Goal: Find specific page/section: Find specific page/section

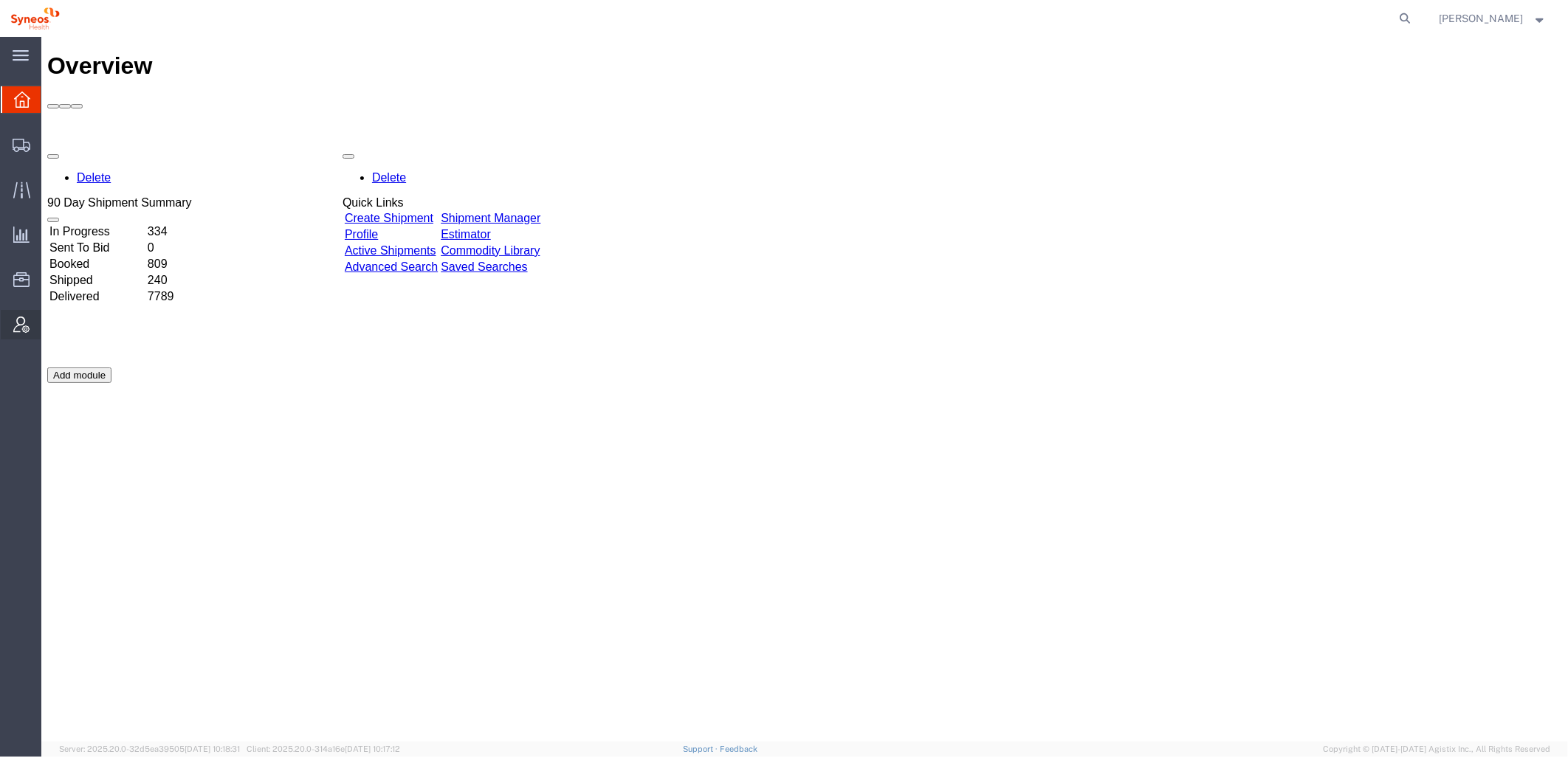
click at [27, 331] on icon at bounding box center [21, 325] width 16 height 16
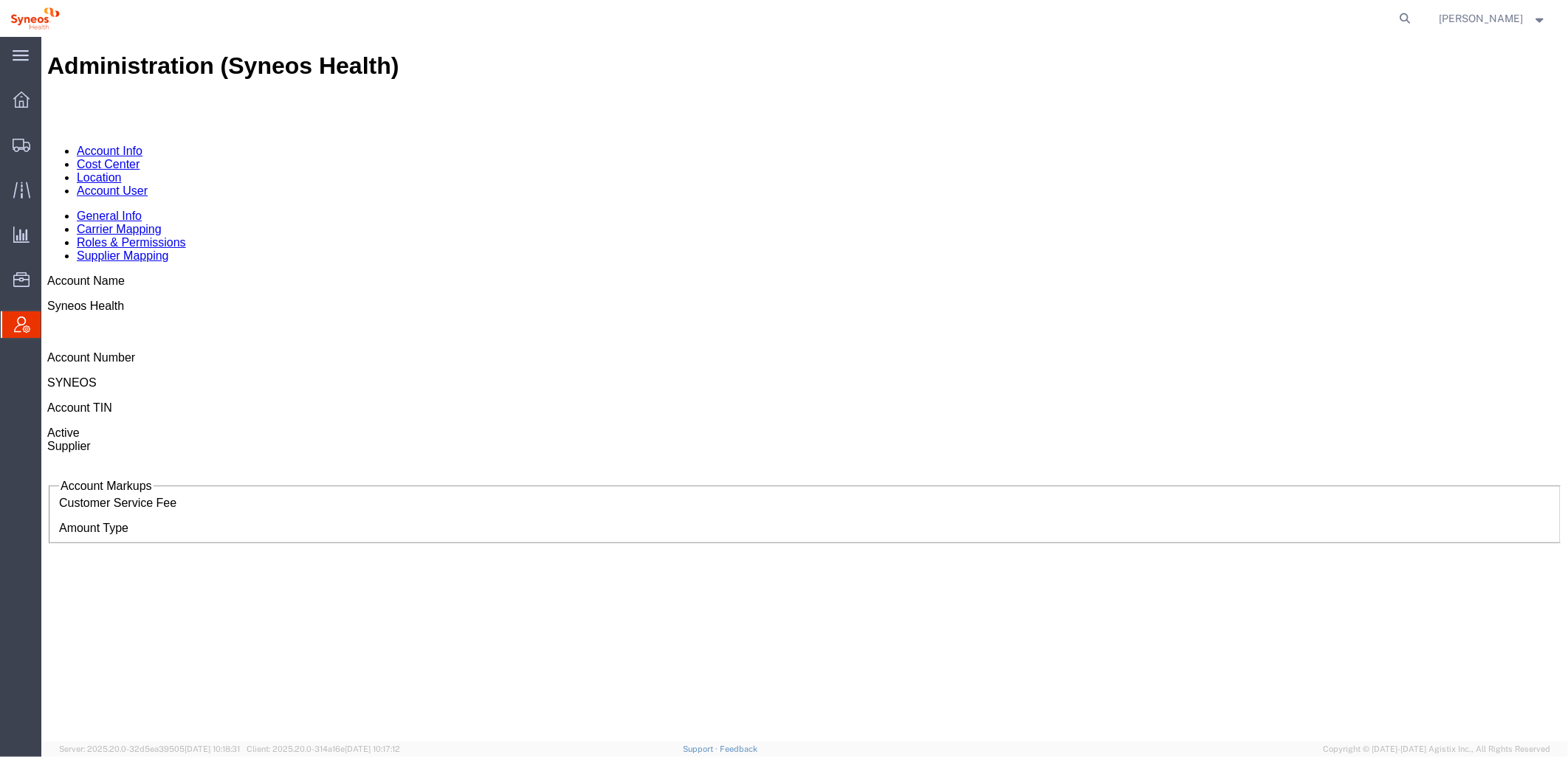
click at [147, 184] on link "Account User" at bounding box center [111, 189] width 71 height 13
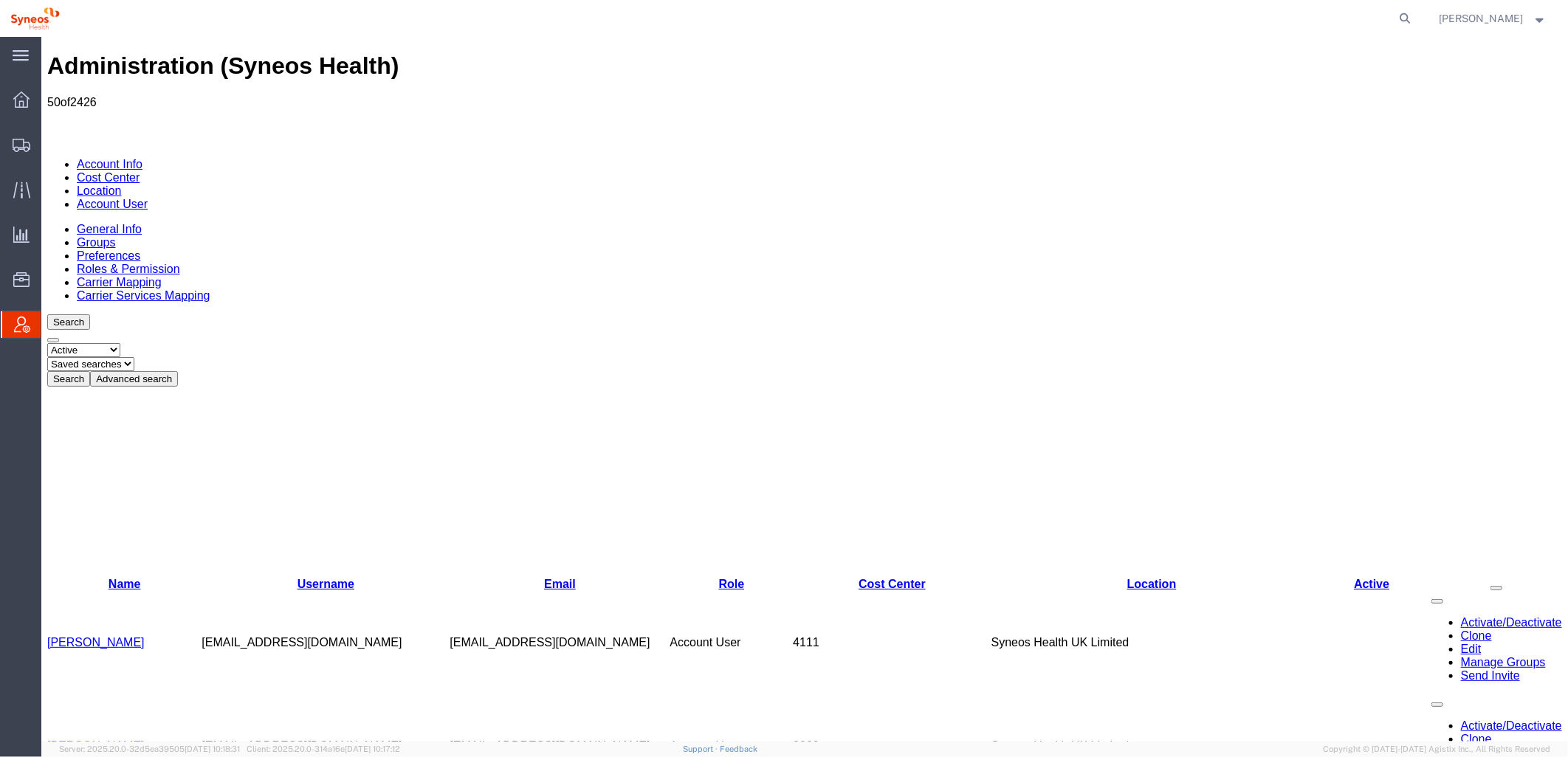
click at [178, 371] on button "Advanced search" at bounding box center [134, 379] width 88 height 16
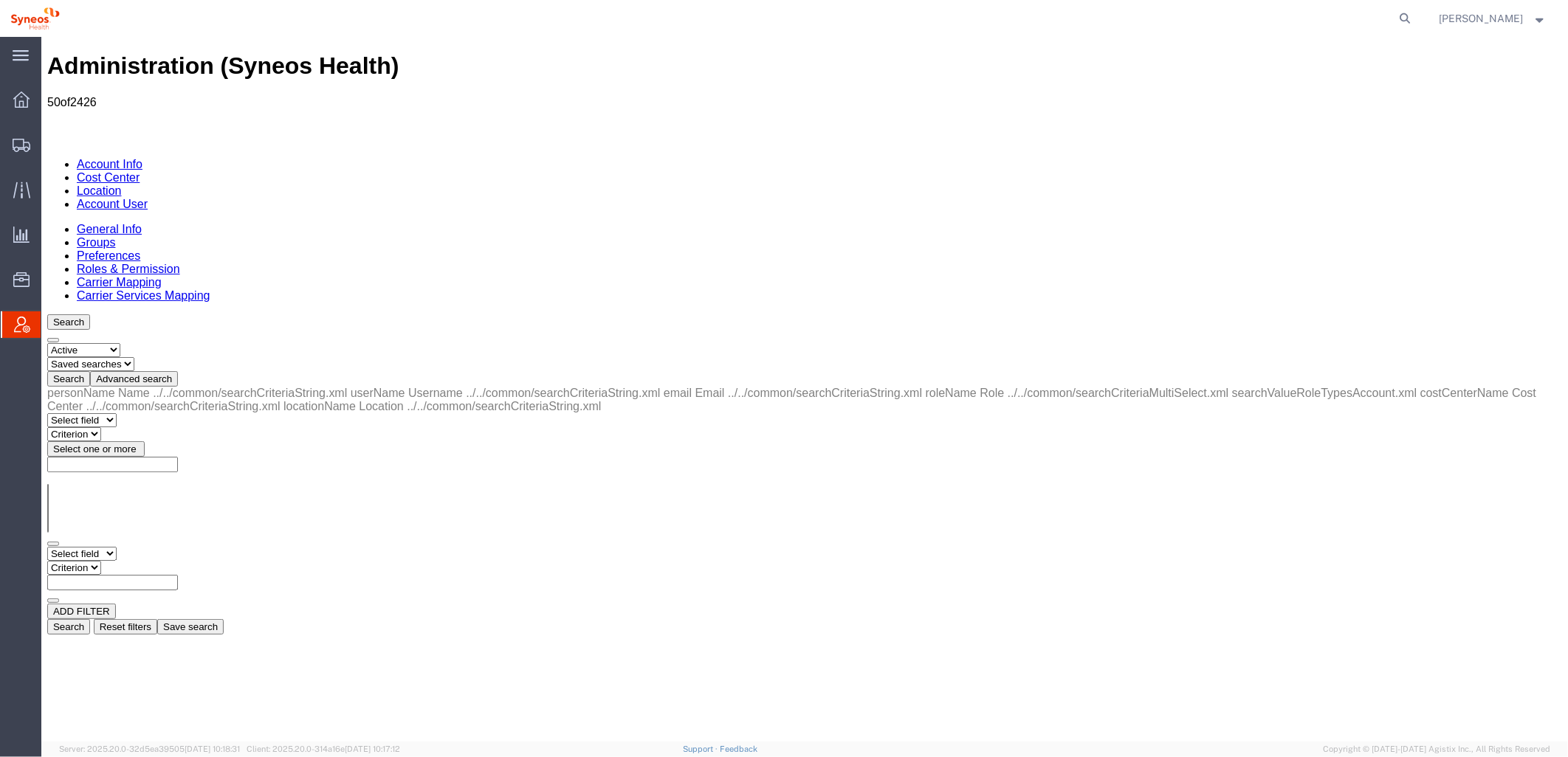
click at [116, 547] on select "Select field Cost Center Email Location Name Role Username" at bounding box center [82, 554] width 70 height 14
select select "locationName"
click at [47, 547] on select "Select field Cost Center Email Location Name Role Username" at bounding box center [82, 554] width 70 height 14
click at [135, 561] on select "Criterion contains does not contain is is blank is not blank starts with" at bounding box center [91, 568] width 89 height 14
select select "contains"
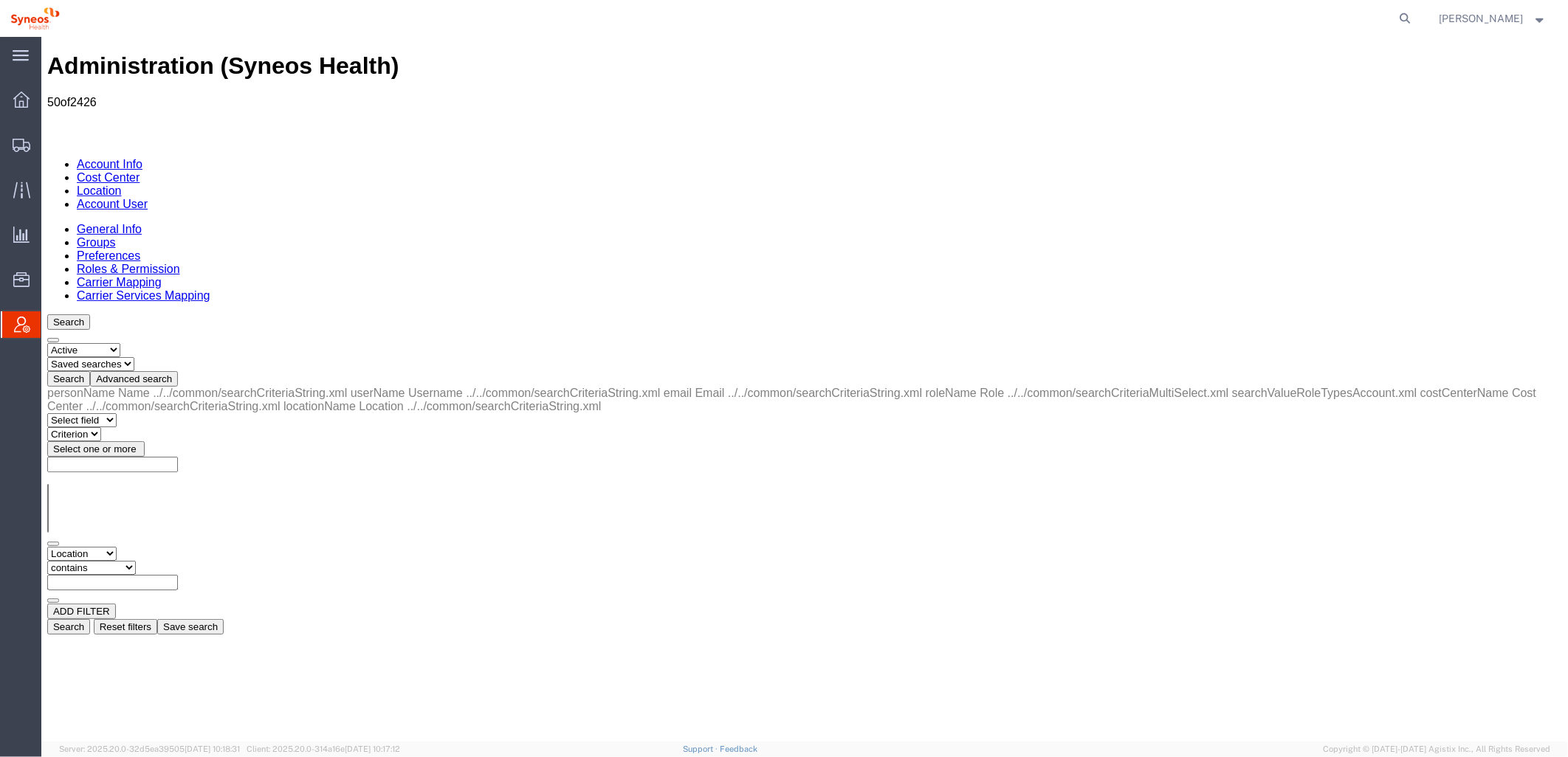
click at [135, 561] on select "Criterion contains does not contain is is blank is not blank starts with" at bounding box center [91, 568] width 89 height 14
click at [178, 574] on input "text" at bounding box center [112, 582] width 131 height 16
type input "zdnu"
click at [90, 618] on button "Search" at bounding box center [68, 626] width 43 height 16
